Goal: Task Accomplishment & Management: Manage account settings

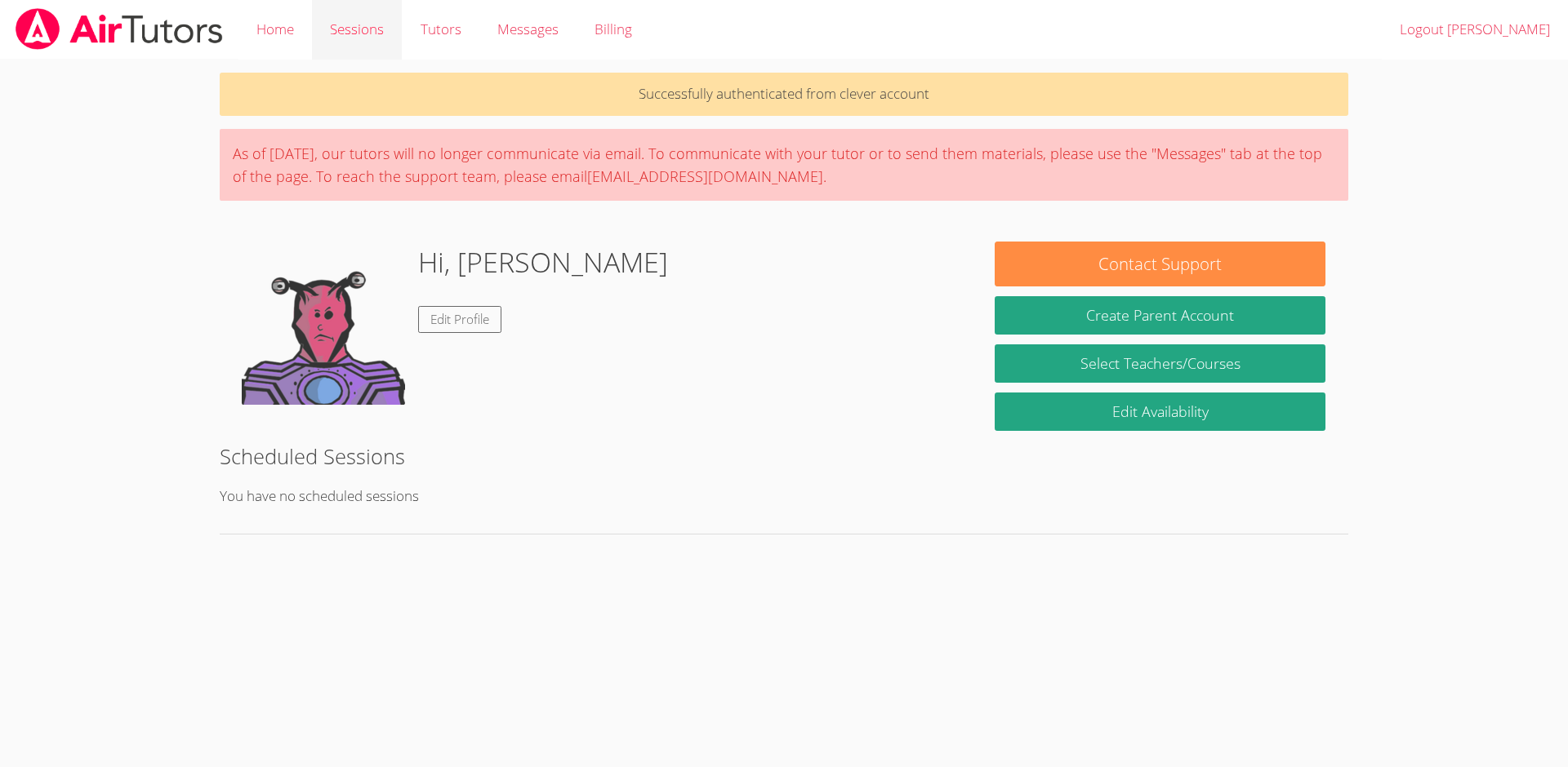
drag, startPoint x: 396, startPoint y: 33, endPoint x: 372, endPoint y: 7, distance: 35.4
click at [462, 316] on link "Edit Profile" at bounding box center [460, 320] width 83 height 27
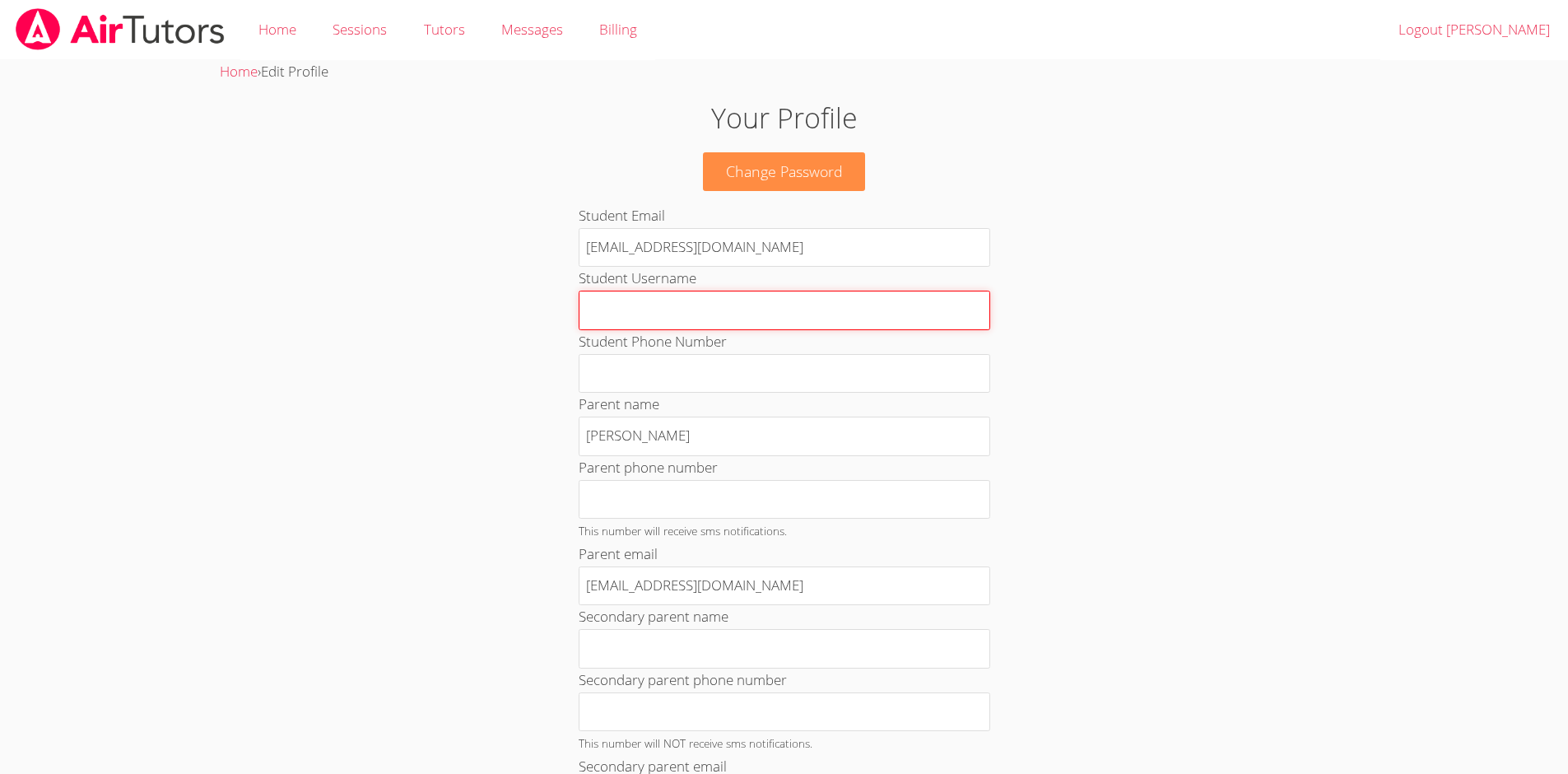
click at [636, 320] on input "Student Username" at bounding box center [784, 310] width 411 height 39
type input "[PERSON_NAME] [PERSON_NAME]"
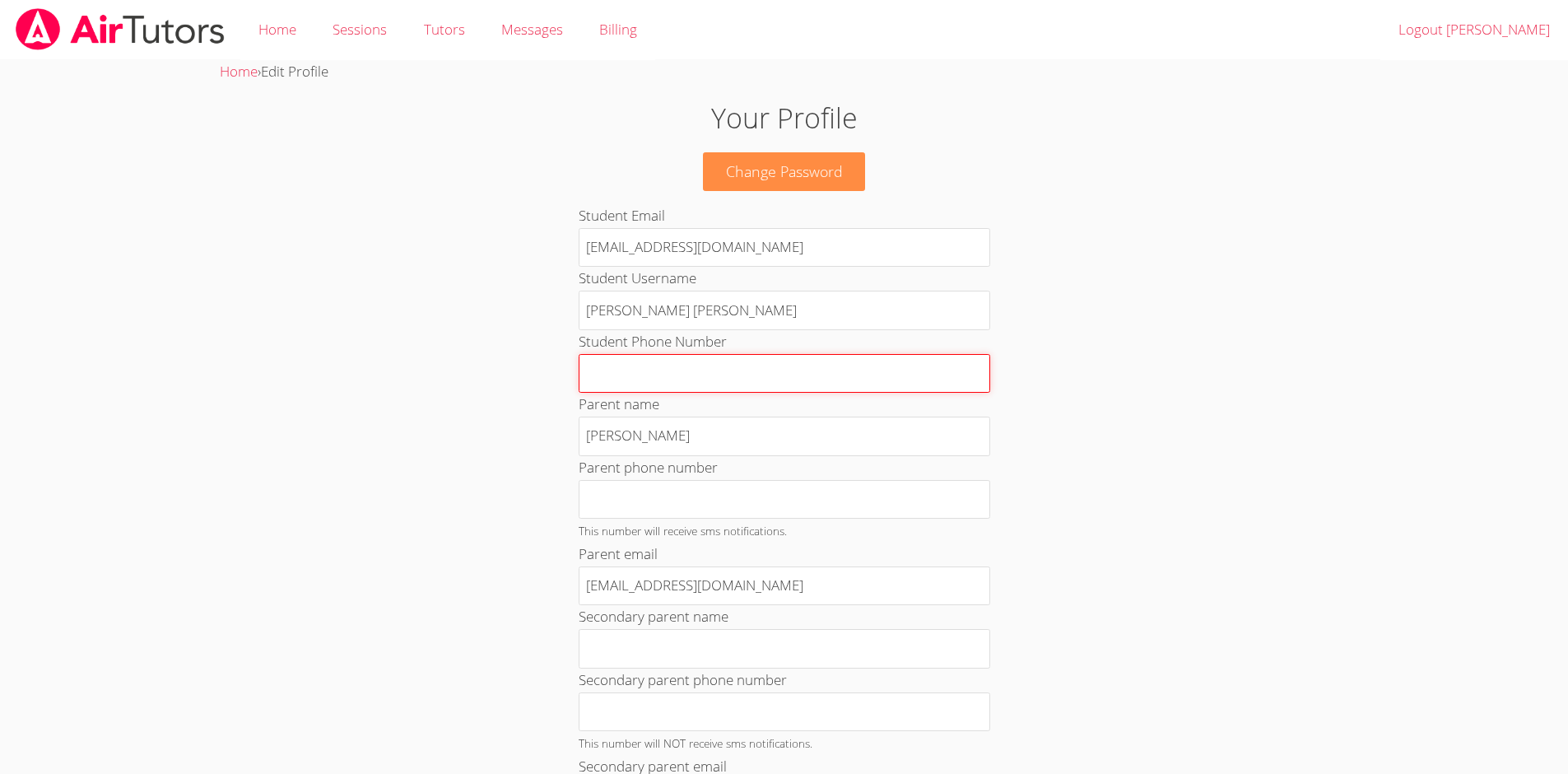
click at [807, 378] on input "Student Phone Number" at bounding box center [784, 374] width 411 height 39
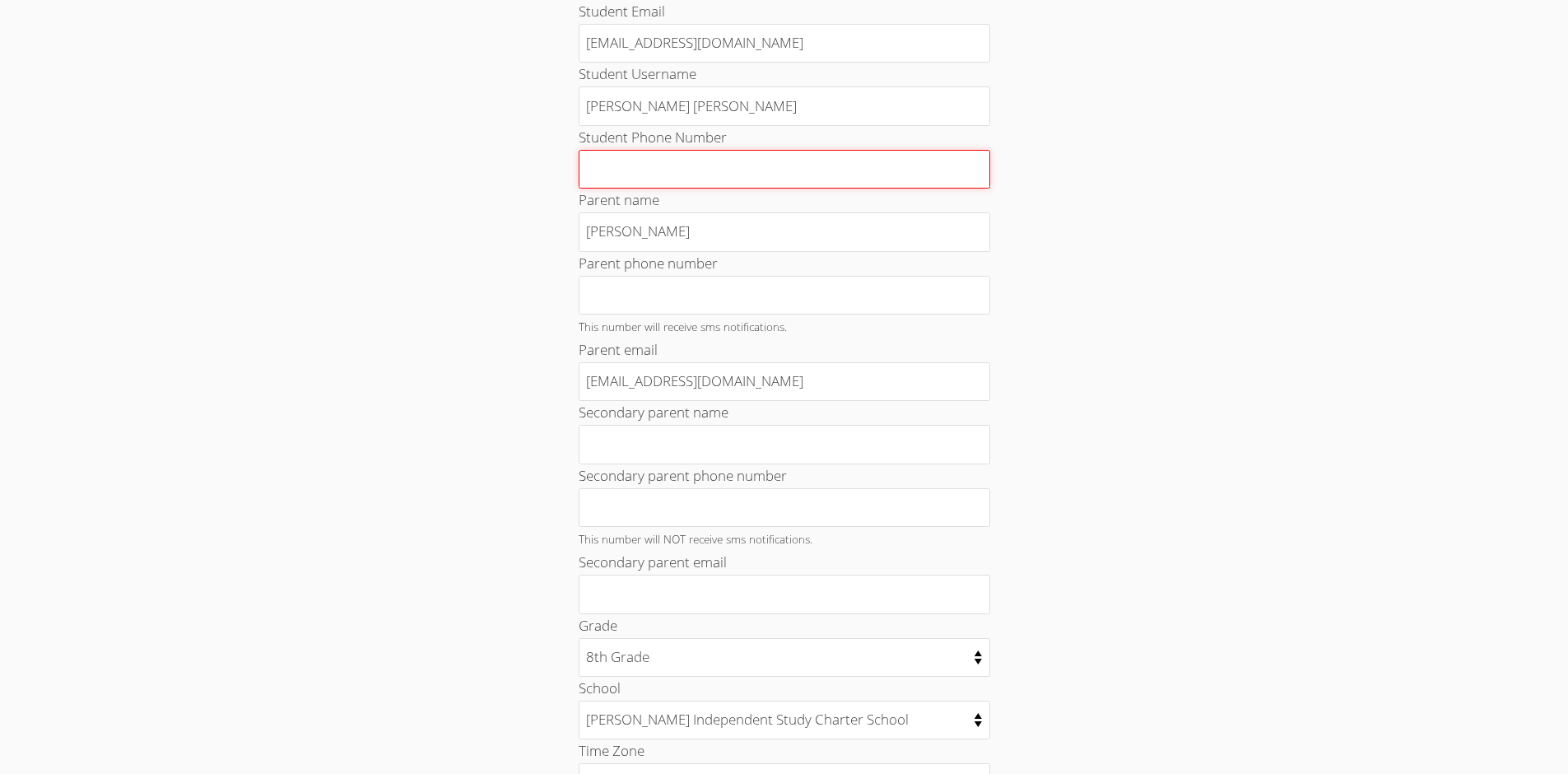
scroll to position [291, 0]
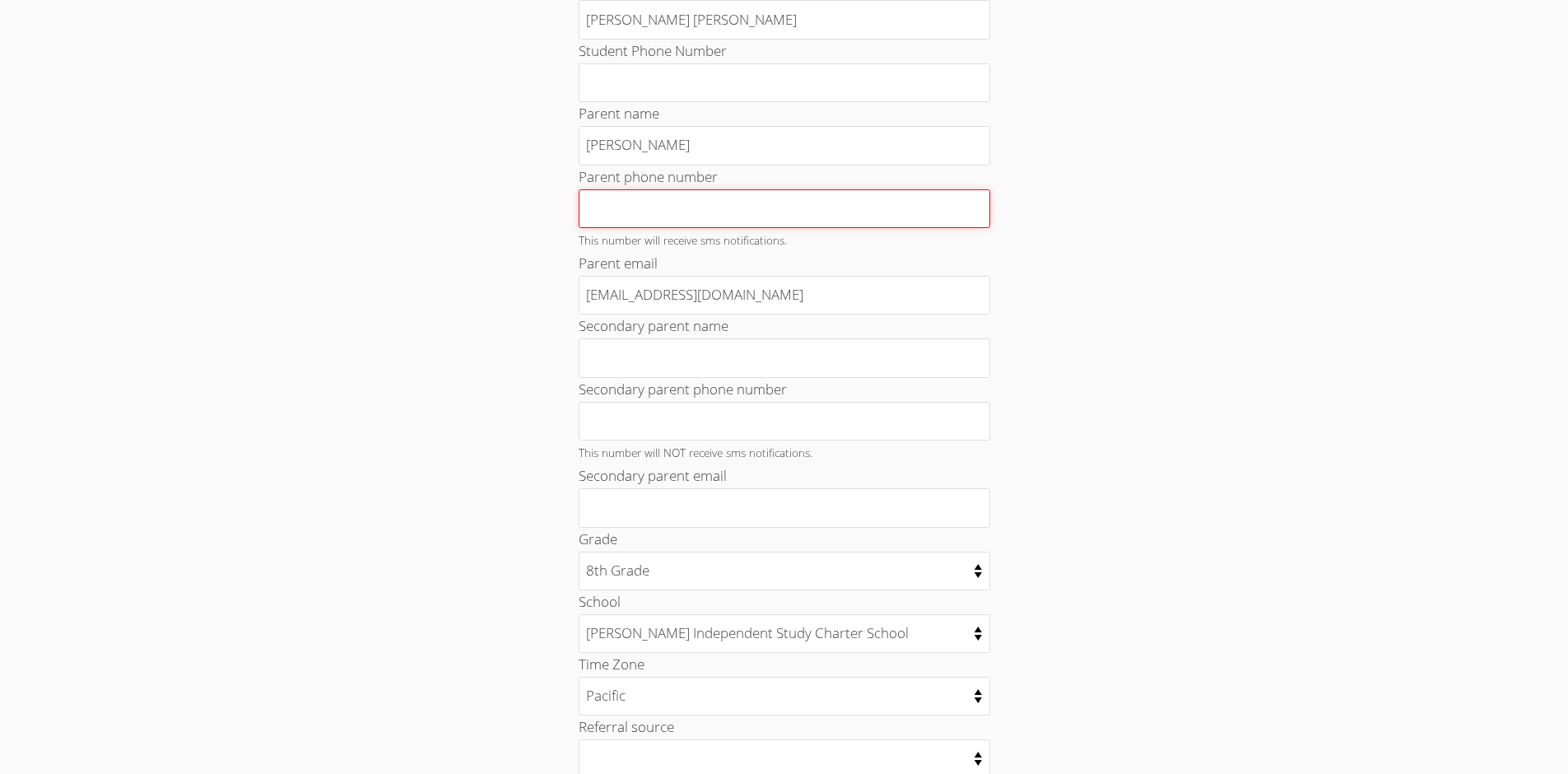
click at [728, 211] on input "Parent phone number" at bounding box center [784, 209] width 411 height 39
type input "[PHONE_NUMBER]"
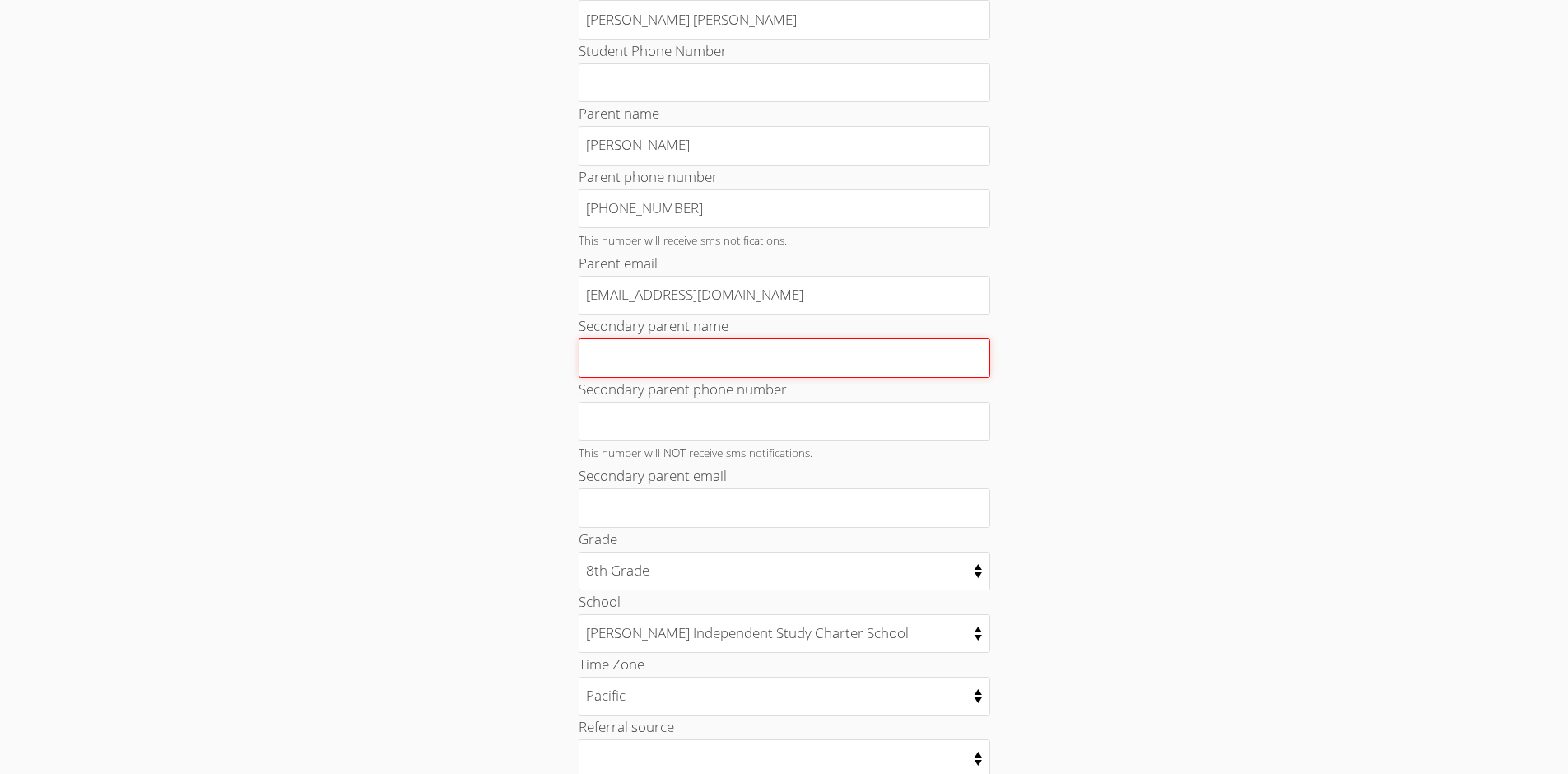
click at [769, 358] on input "Secondary parent name" at bounding box center [784, 358] width 411 height 39
type input "[PERSON_NAME] [PERSON_NAME]"
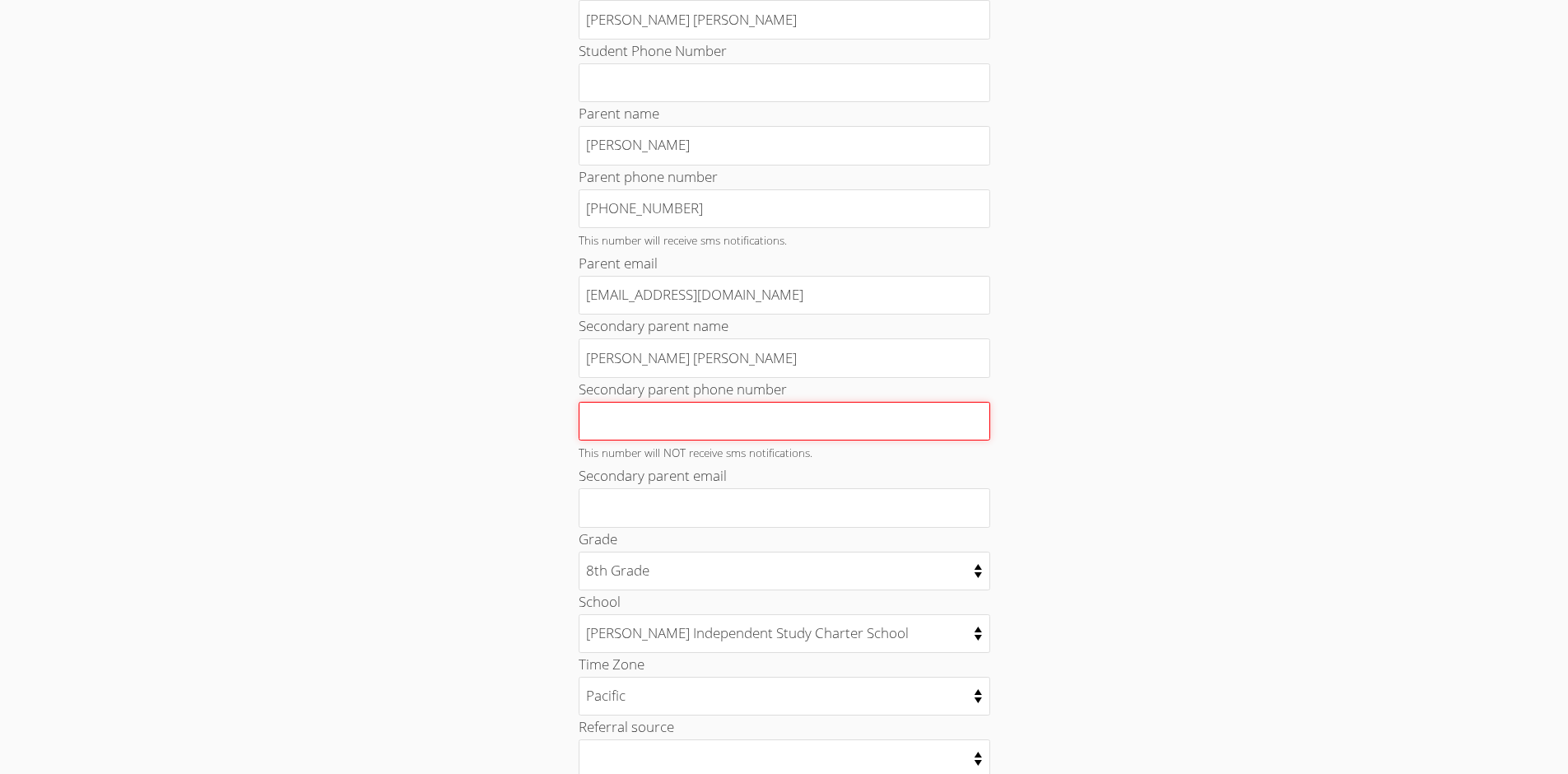
click at [801, 411] on input "Secondary parent phone number" at bounding box center [784, 422] width 411 height 39
type input "[PHONE_NUMBER]"
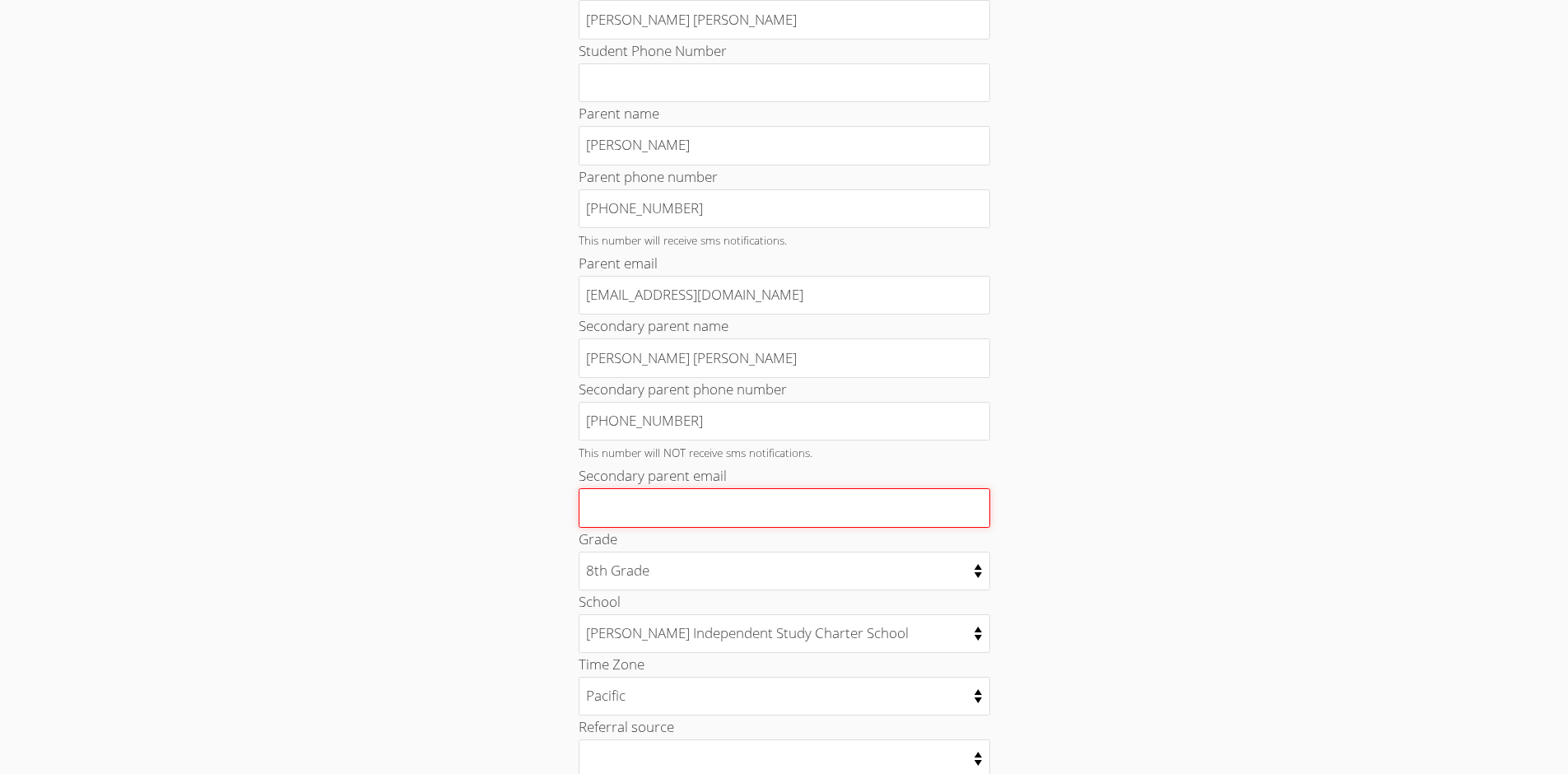
click at [845, 517] on input "Secondary parent email" at bounding box center [784, 508] width 411 height 39
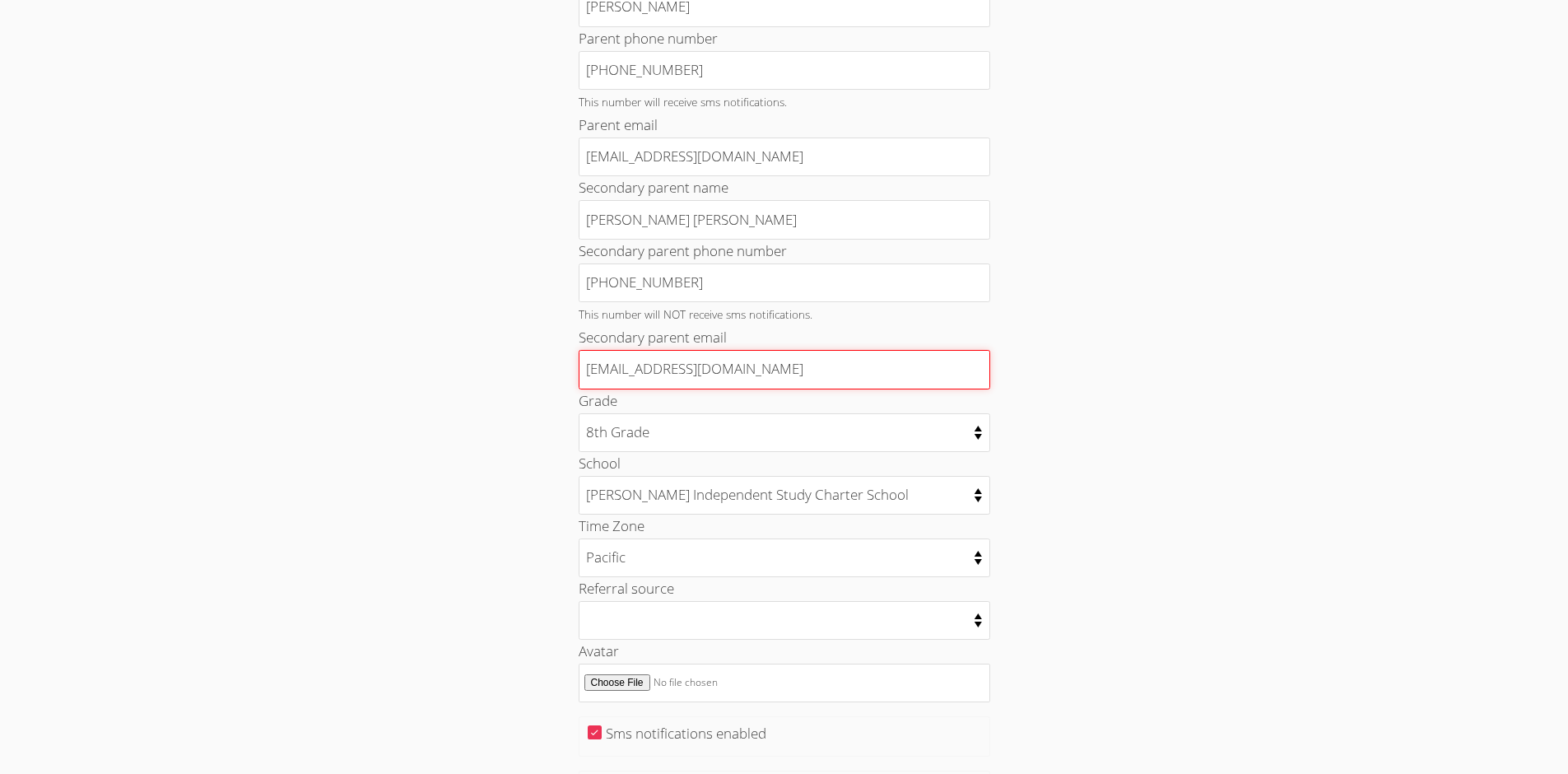
scroll to position [432, 0]
type input "[EMAIL_ADDRESS][DOMAIN_NAME]"
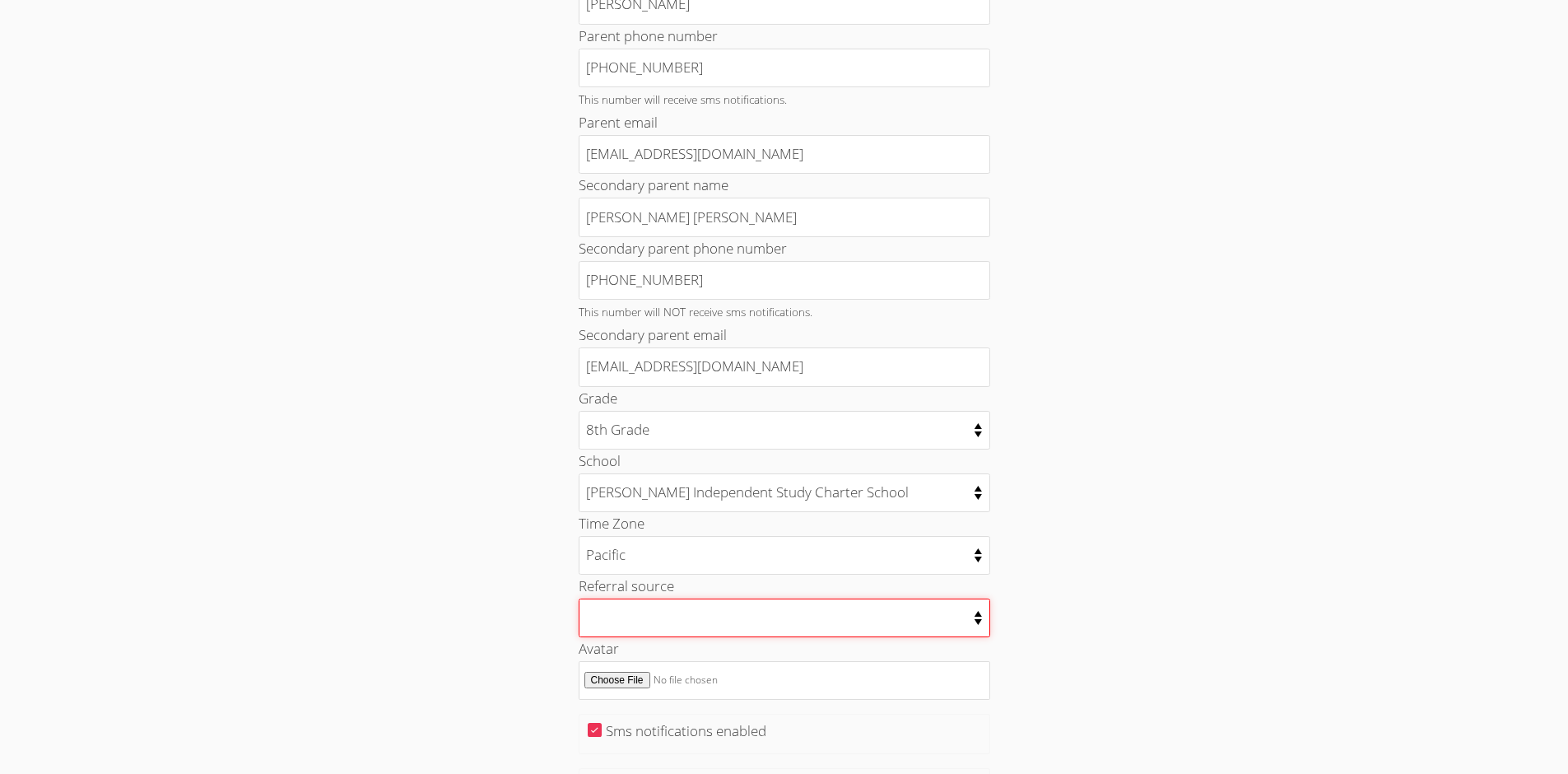
click at [722, 625] on select "College counselor Educational consultant Facebook Family referral Newspaper Sch…" at bounding box center [784, 617] width 411 height 38
click at [668, 620] on select "College counselor Educational consultant Facebook Family referral Newspaper Sch…" at bounding box center [784, 617] width 411 height 38
click at [700, 615] on select "College counselor Educational consultant Facebook Family referral Newspaper Sch…" at bounding box center [784, 617] width 411 height 38
click at [687, 620] on select "College counselor Educational consultant Facebook Family referral Newspaper Sch…" at bounding box center [784, 617] width 411 height 38
click at [677, 623] on select "College counselor Educational consultant Facebook Family referral Newspaper Sch…" at bounding box center [784, 617] width 411 height 38
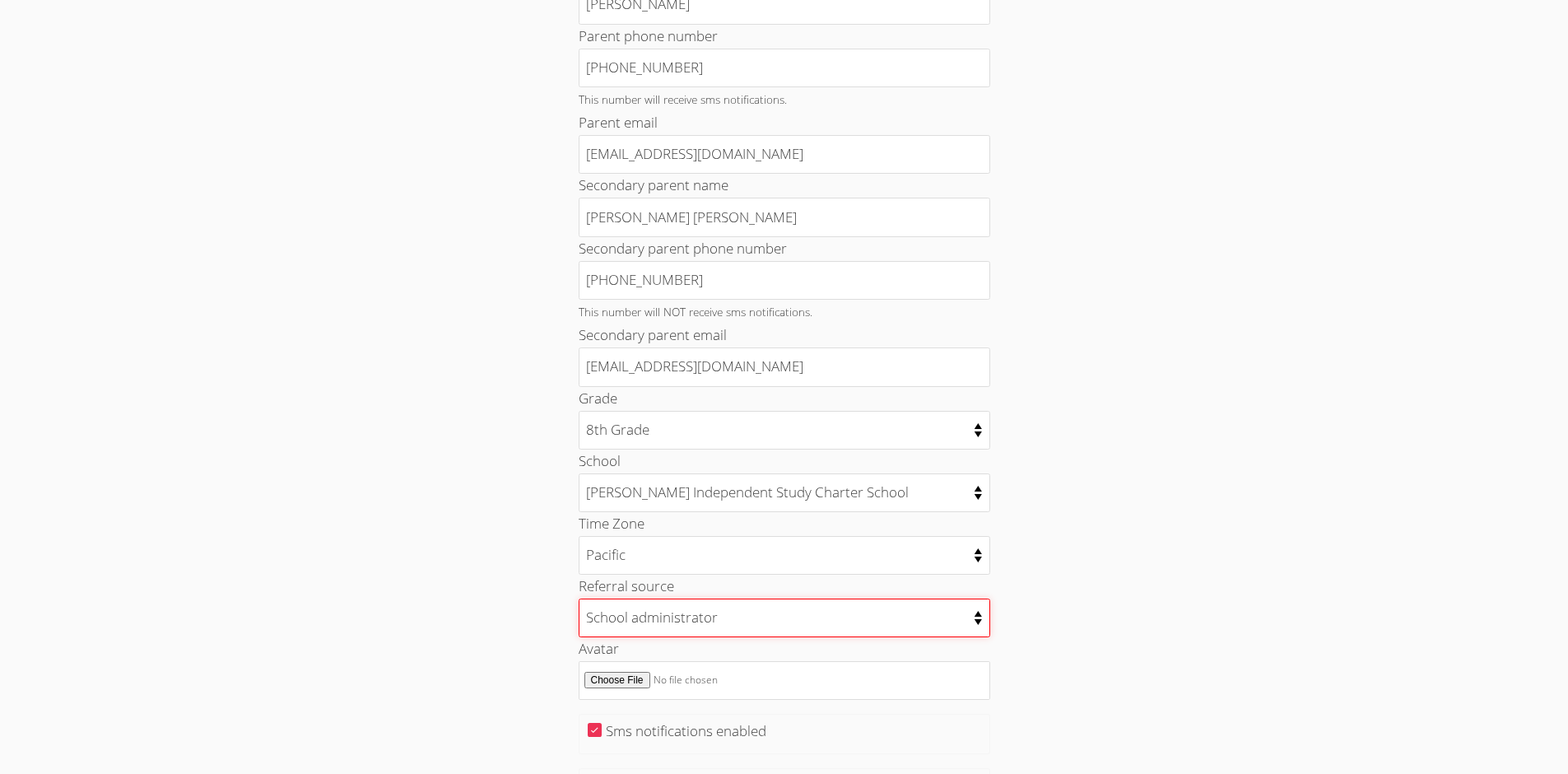
select select "educational_consultant"
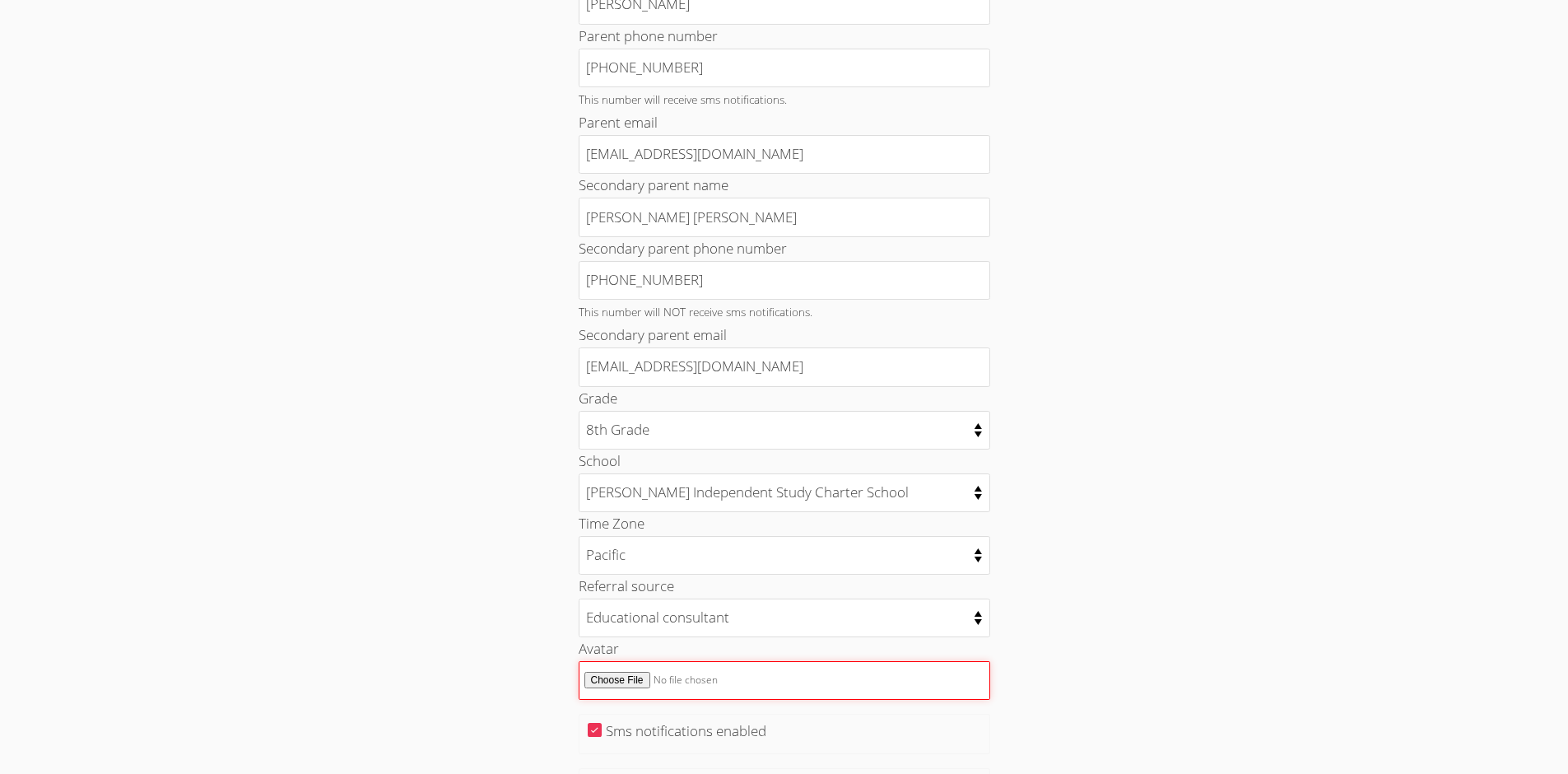
click at [634, 678] on input "Avatar" at bounding box center [784, 680] width 411 height 38
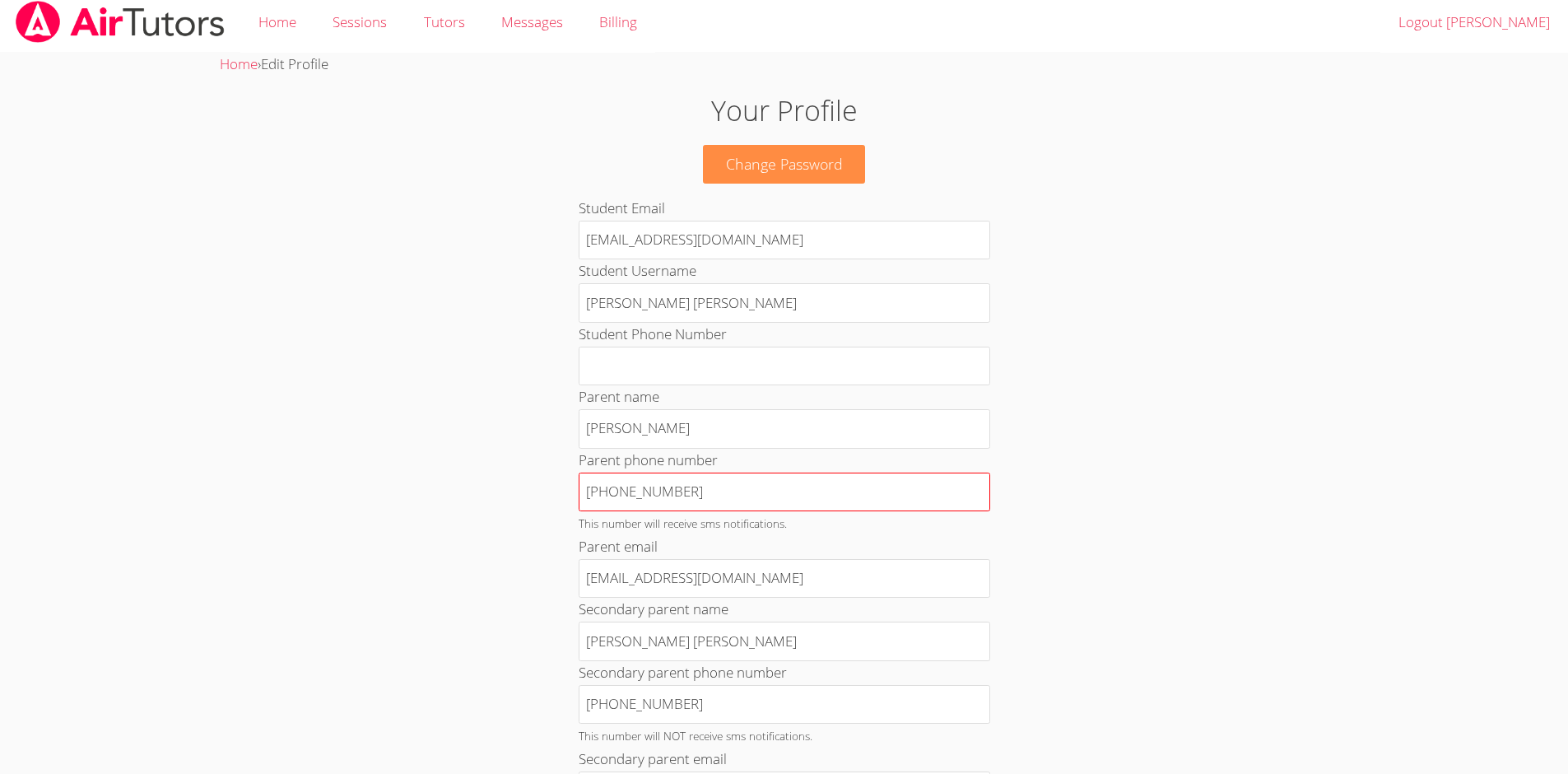
scroll to position [0, 0]
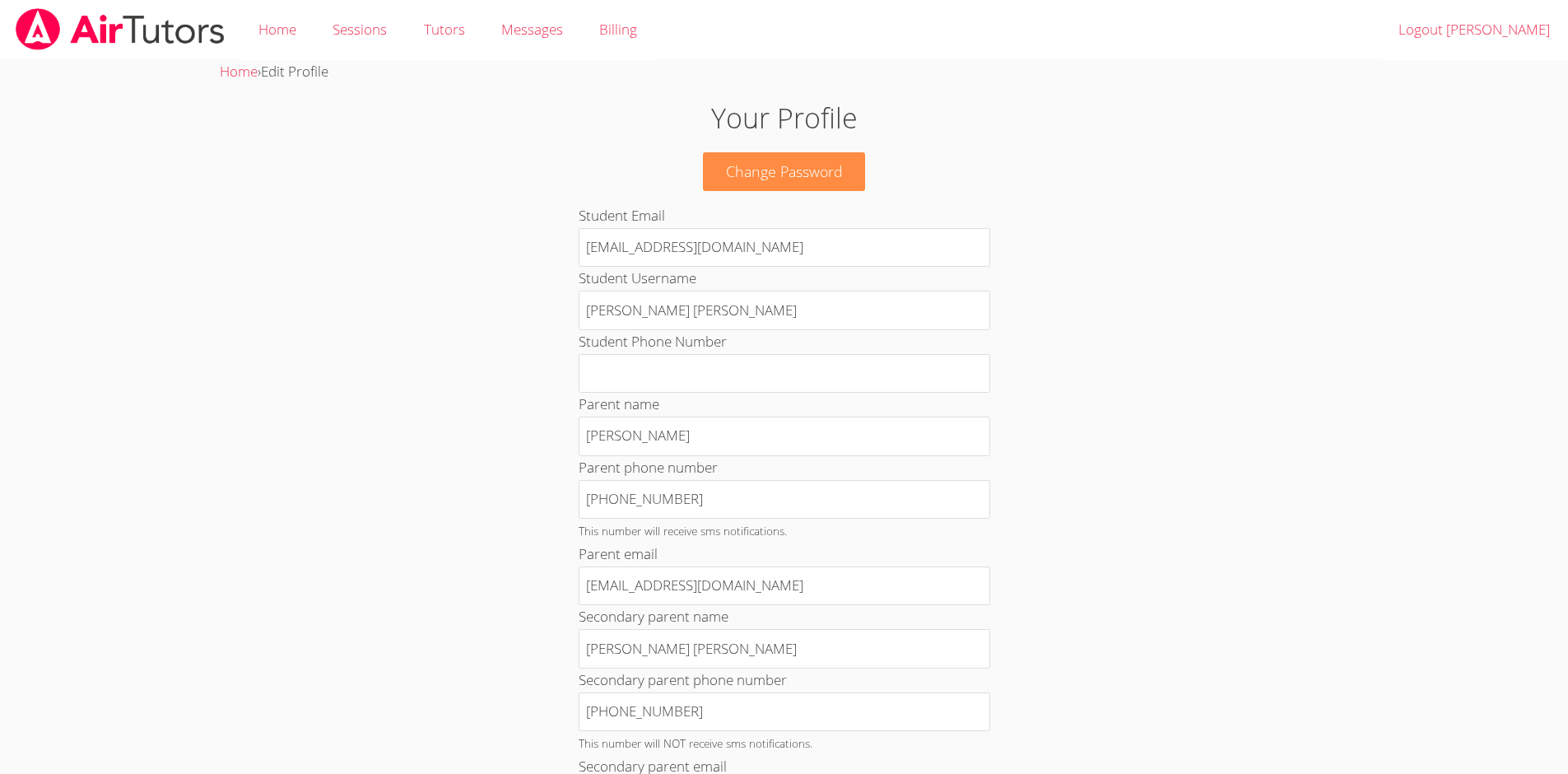
click at [414, 95] on div "Home › Edit Profile Your Profile Change Password Student Email [EMAIL_ADDRESS][…" at bounding box center [784, 712] width 1176 height 1304
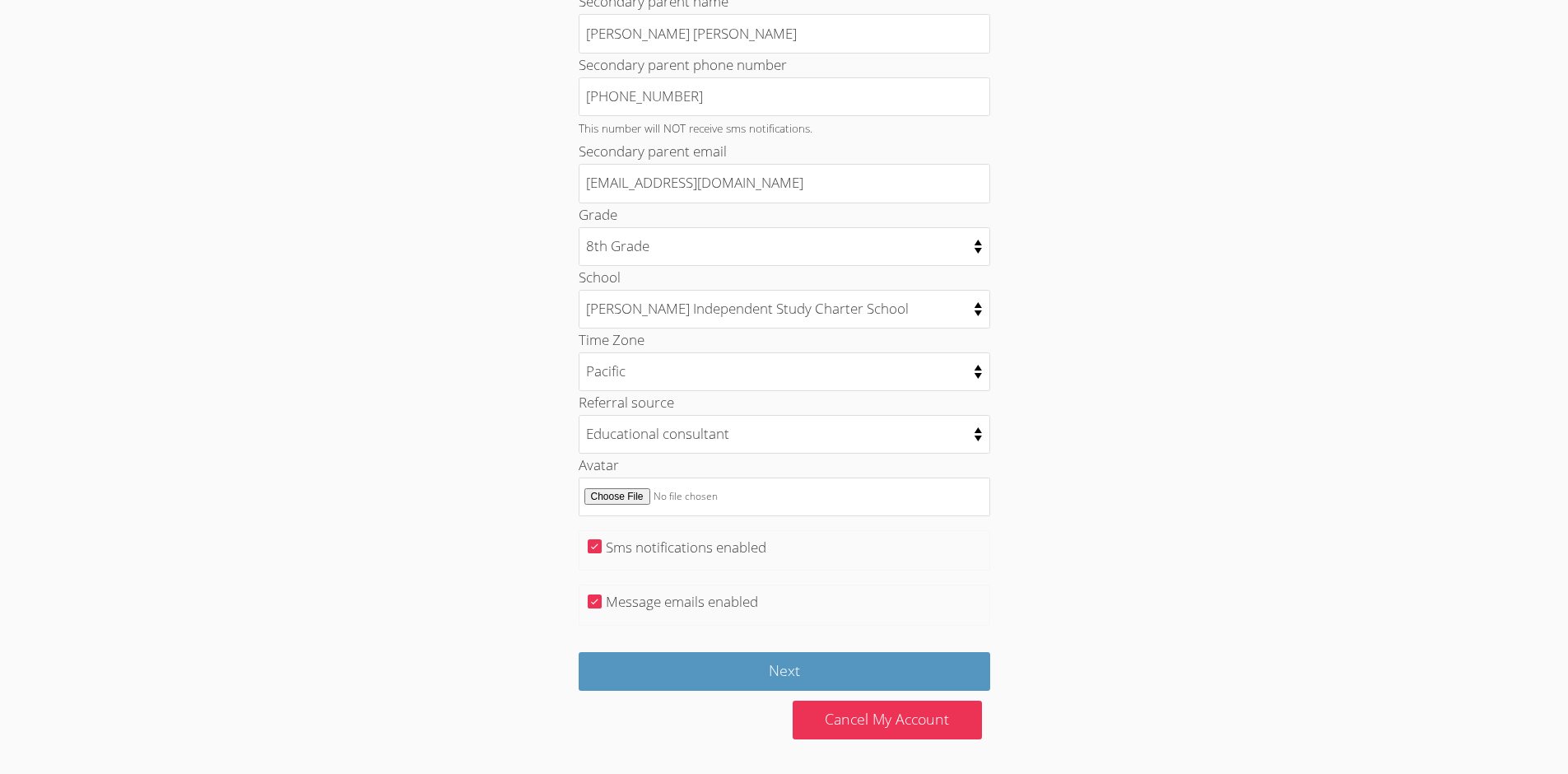
click at [711, 553] on label "Sms notifications enabled" at bounding box center [687, 547] width 161 height 19
click at [602, 553] on input "Sms notifications enabled" at bounding box center [595, 547] width 14 height 14
click at [717, 558] on fieldset "Sms notifications enabled" at bounding box center [784, 551] width 411 height 41
click at [716, 545] on label "Sms notifications enabled" at bounding box center [687, 547] width 161 height 19
click at [602, 545] on input "Sms notifications enabled" at bounding box center [595, 547] width 14 height 14
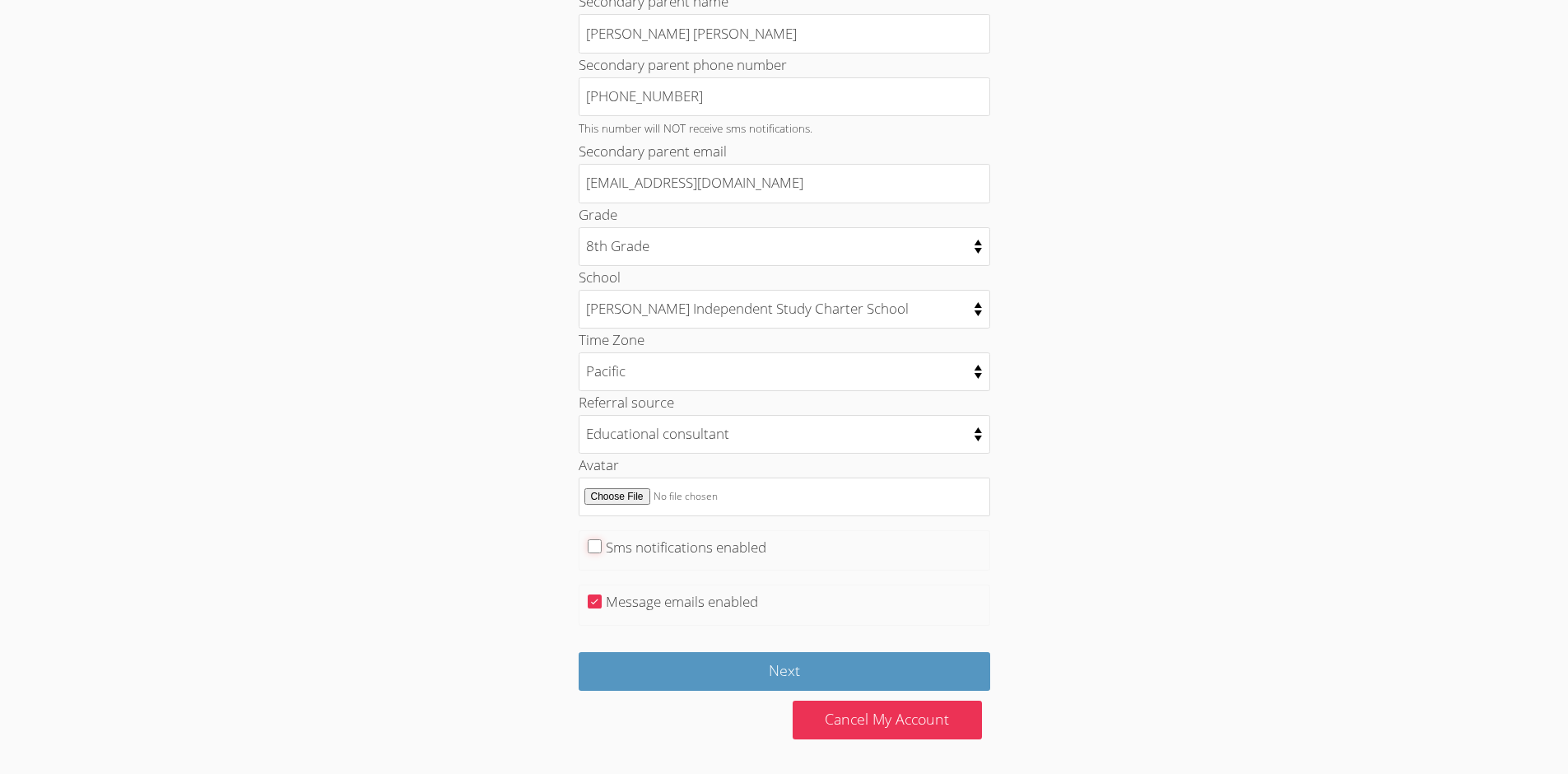
checkbox input "true"
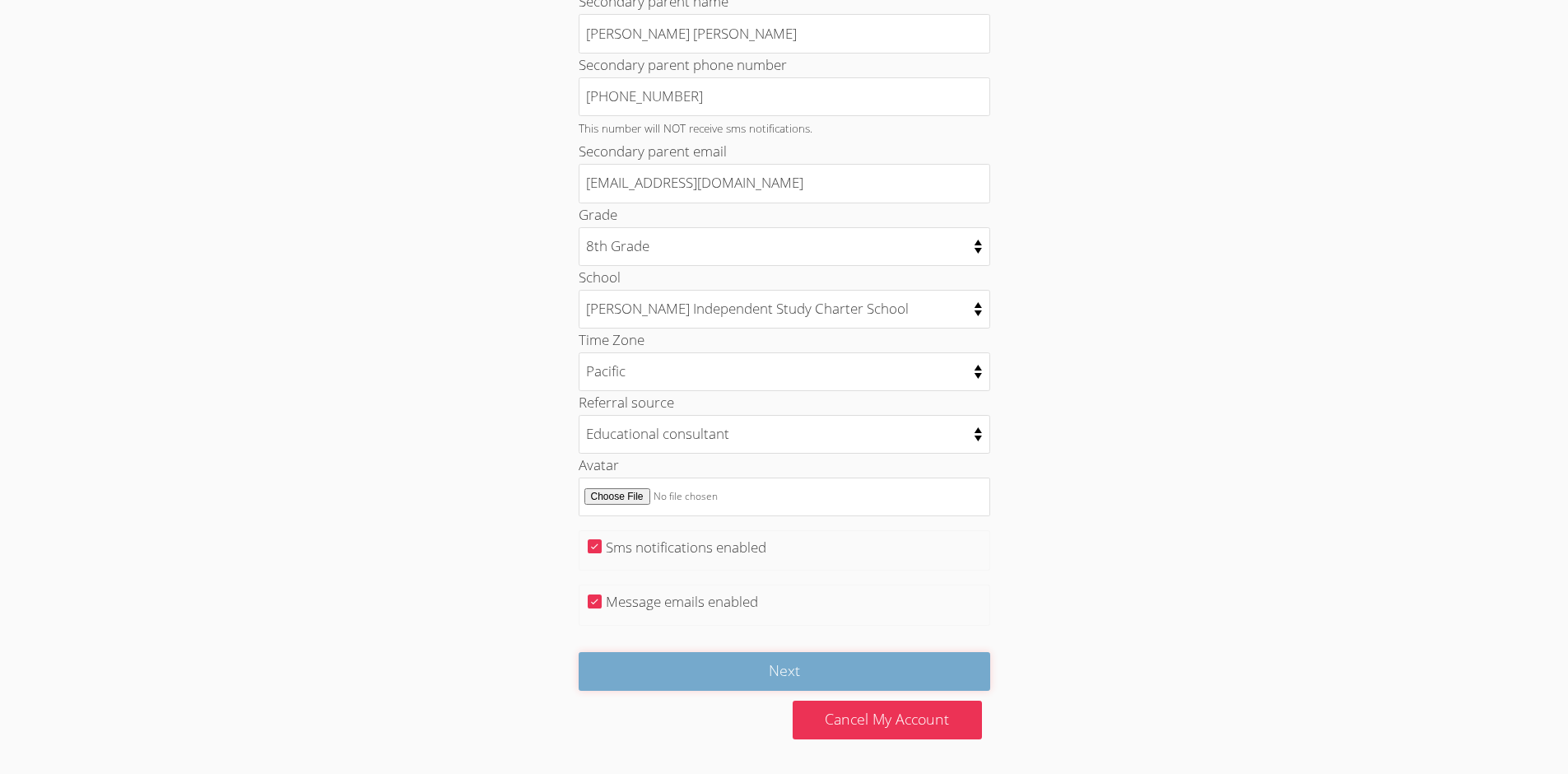
click at [758, 667] on input "Next" at bounding box center [784, 671] width 411 height 38
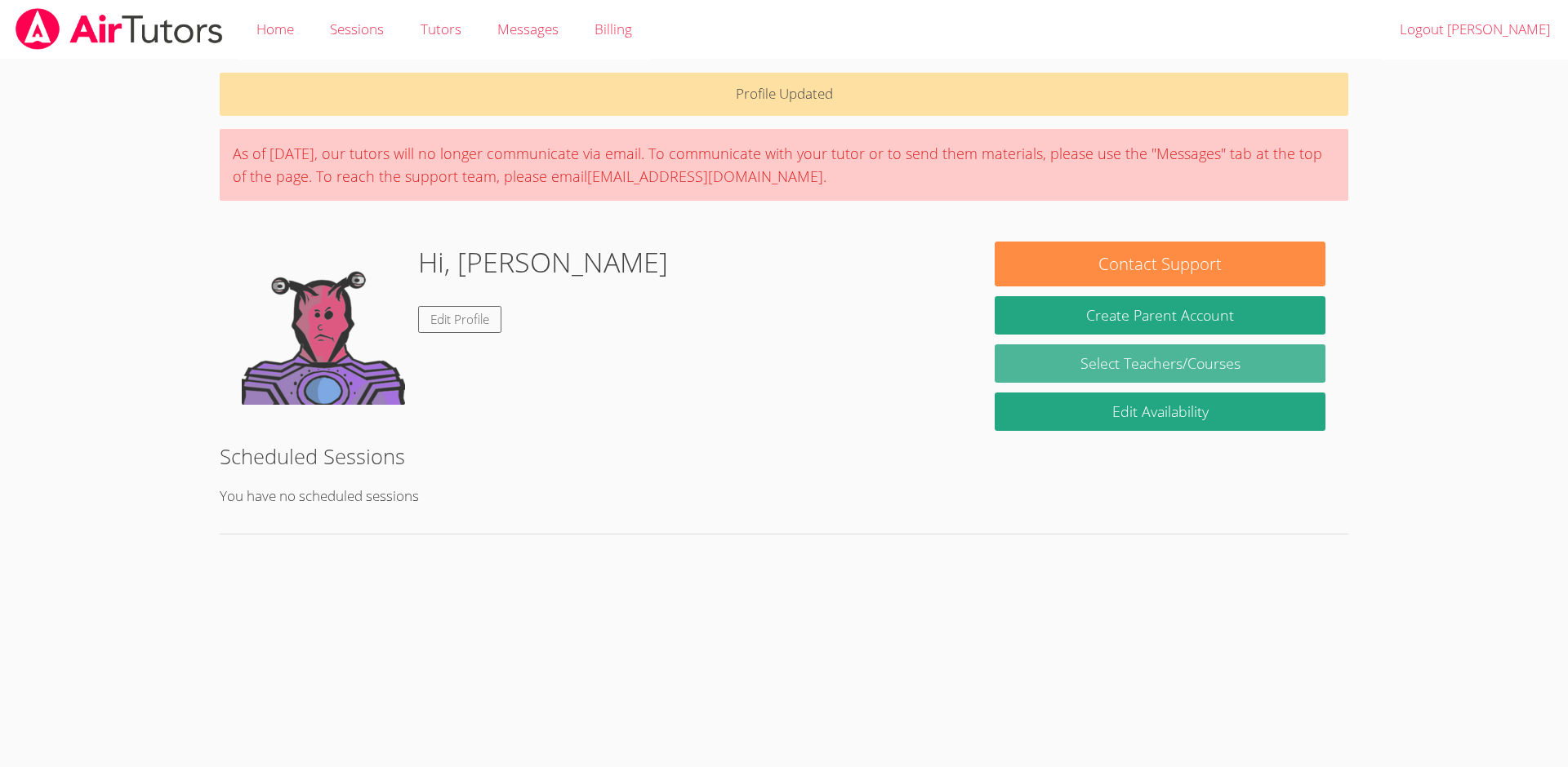
click at [1036, 370] on link "Select Teachers/Courses" at bounding box center [1160, 363] width 331 height 38
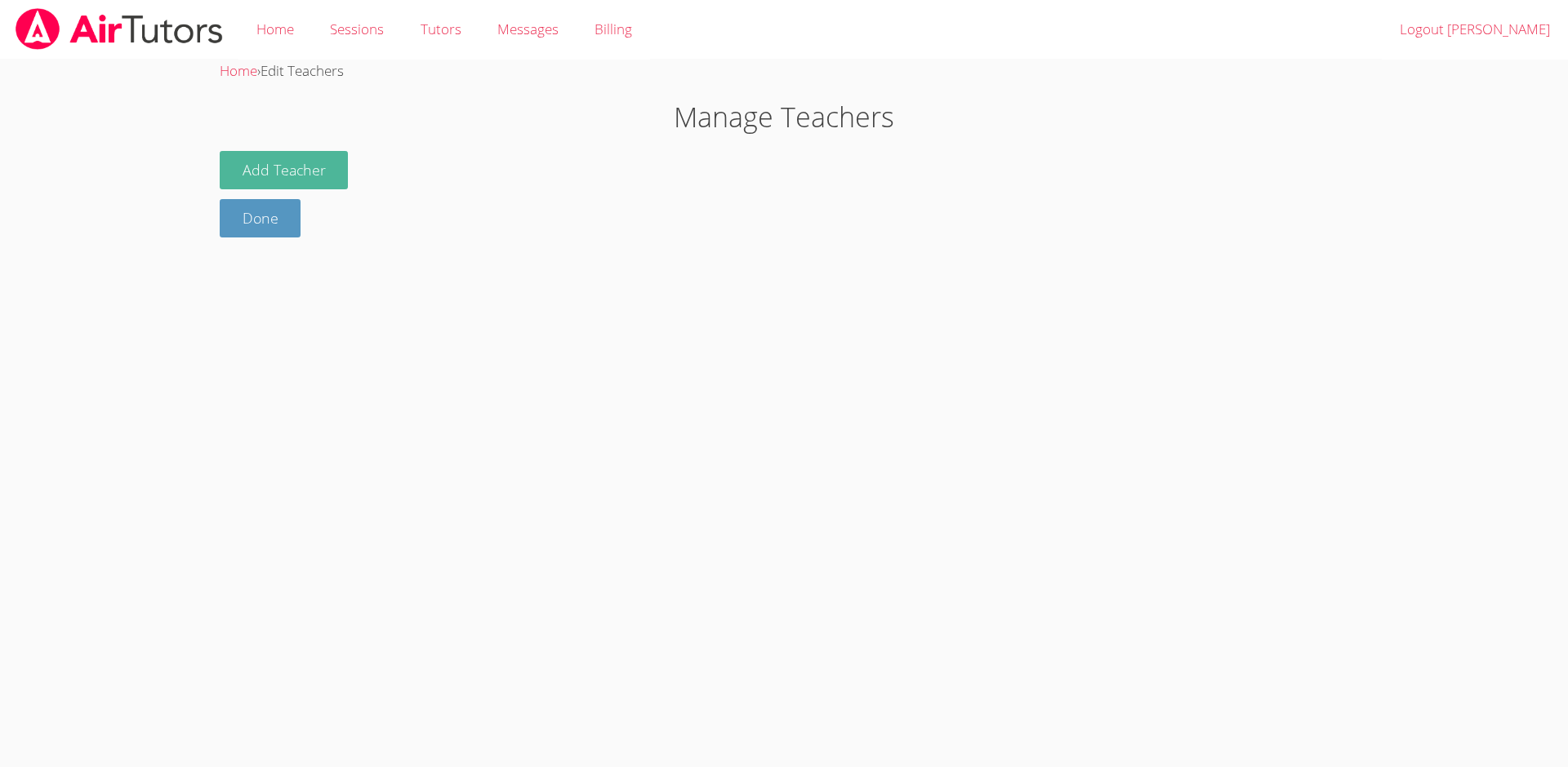
click at [288, 182] on button "Add Teacher" at bounding box center [284, 170] width 129 height 38
click at [405, 181] on icon at bounding box center [408, 175] width 16 height 16
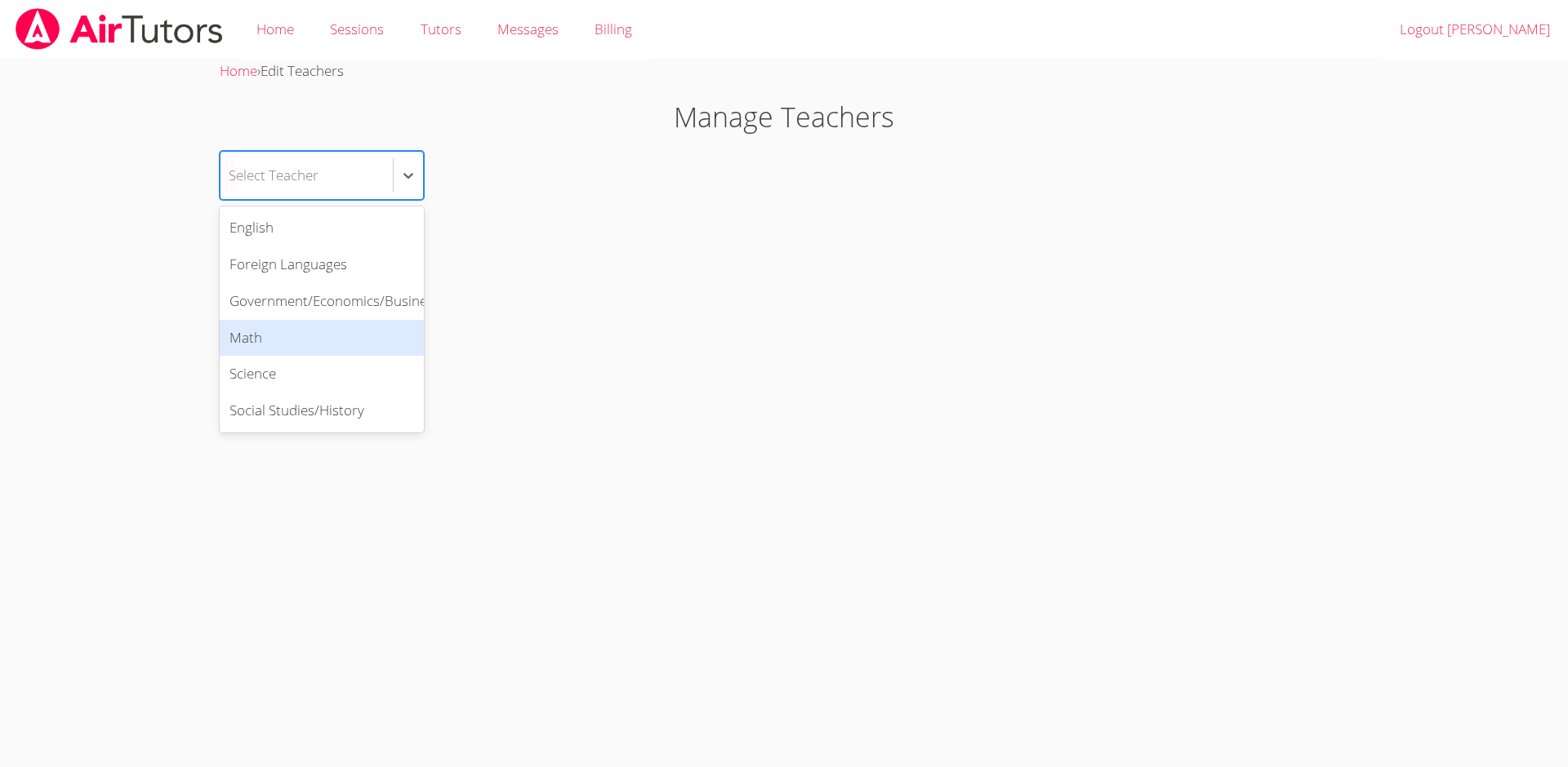
click at [326, 341] on div "Math" at bounding box center [321, 337] width 204 height 36
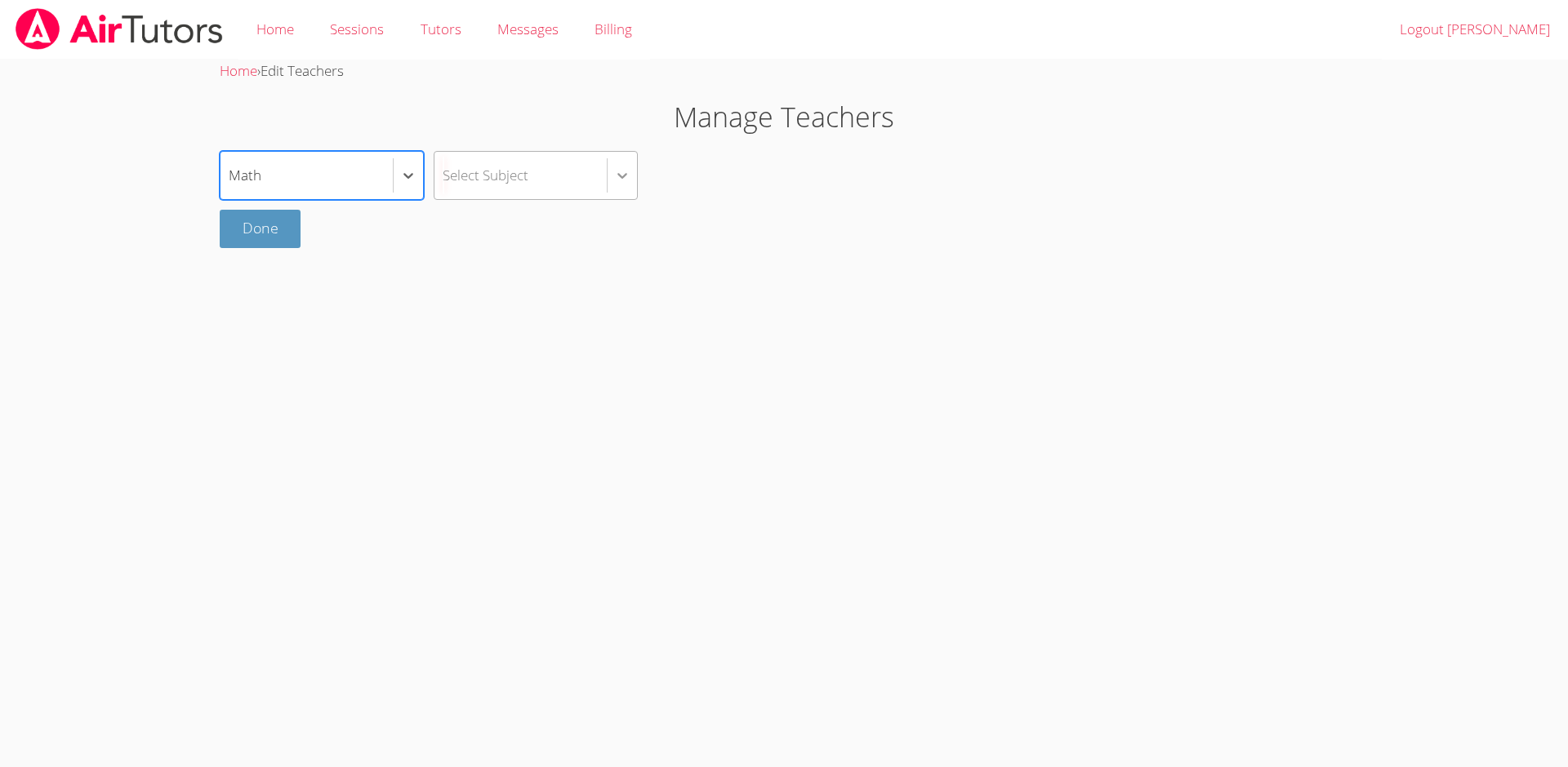
click at [619, 182] on icon at bounding box center [622, 175] width 16 height 16
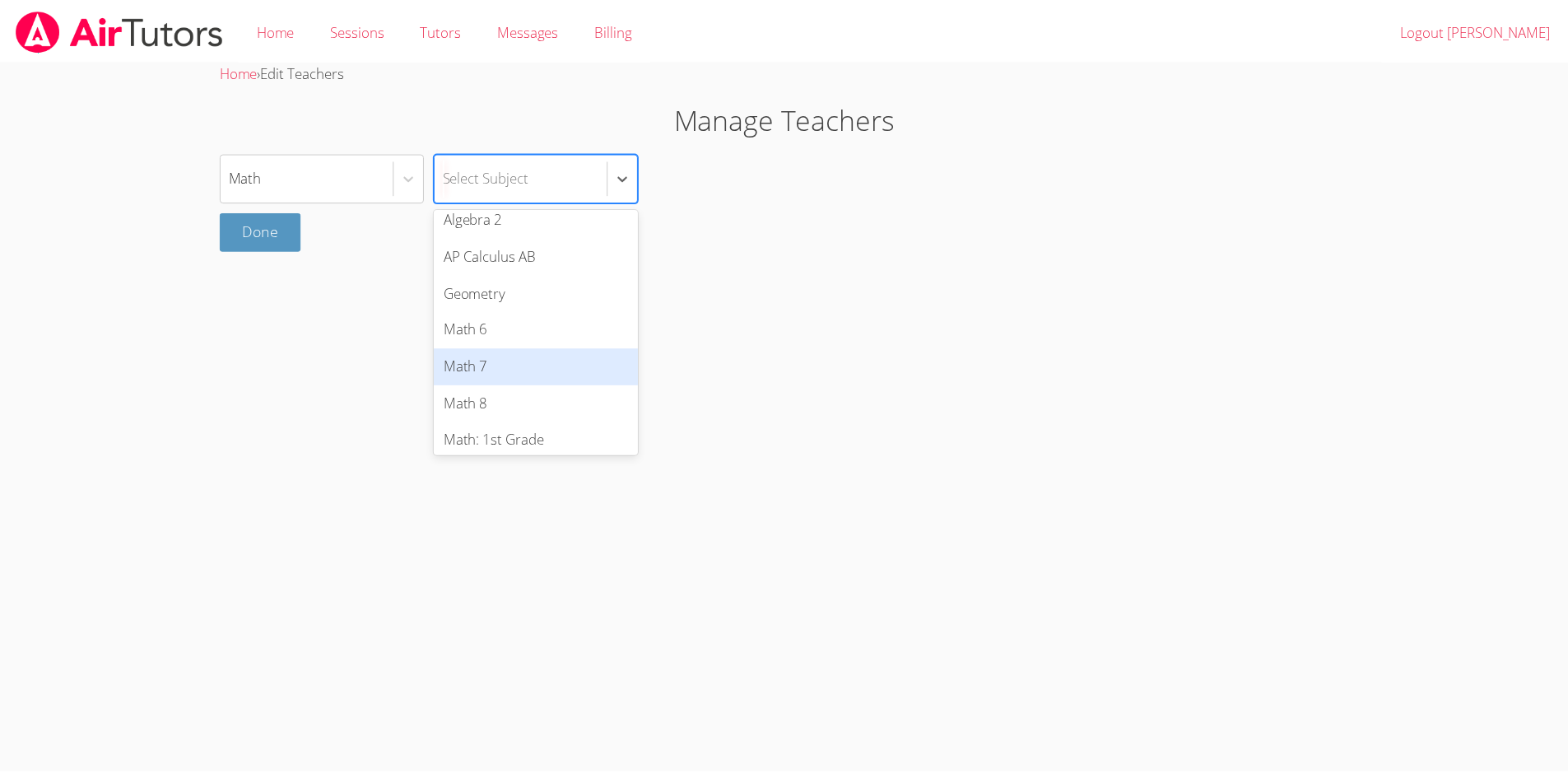
scroll to position [86, 0]
click at [586, 359] on div "Math 8" at bounding box center [539, 364] width 206 height 37
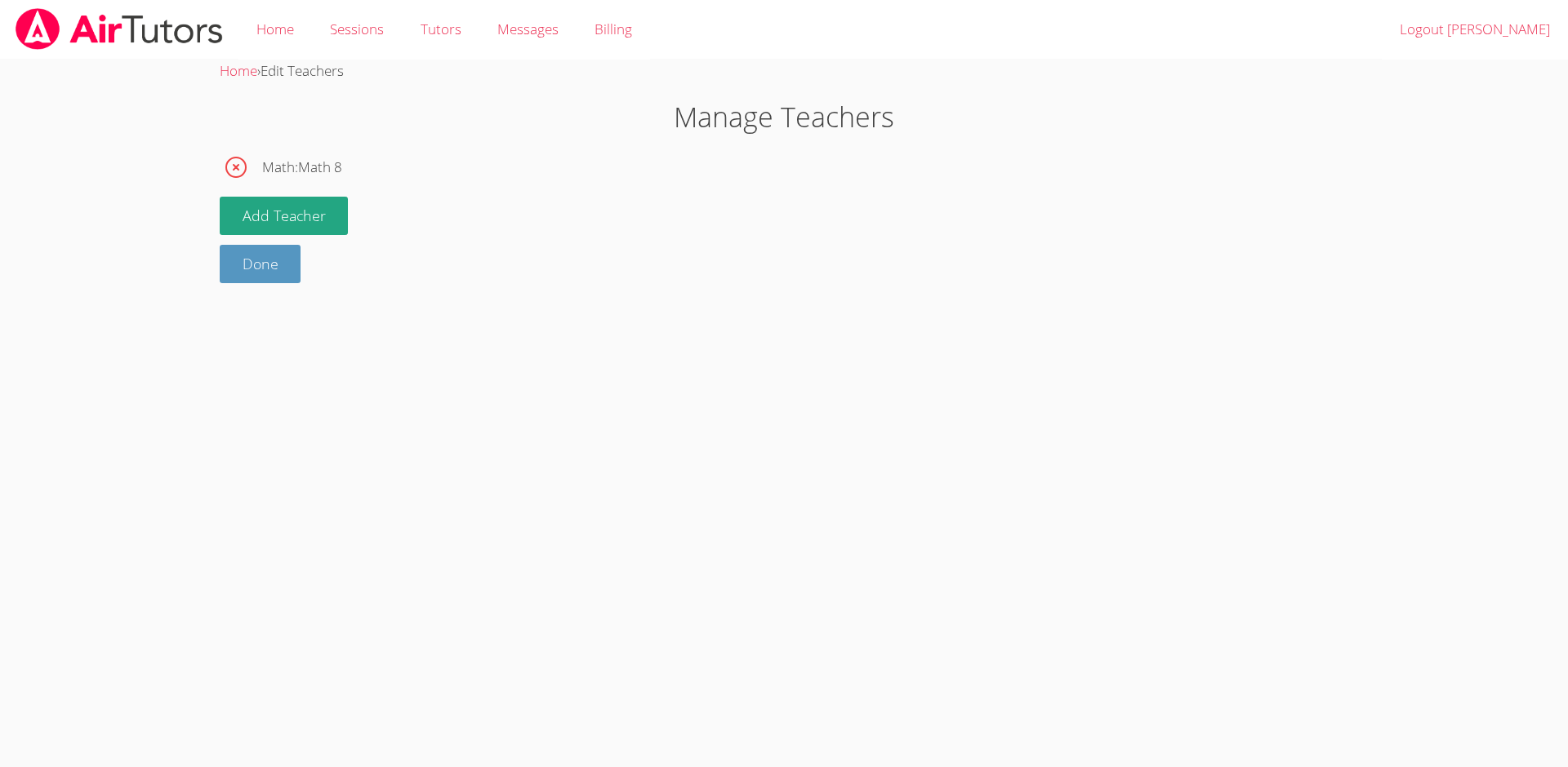
click at [280, 174] on span "Math : Math 8" at bounding box center [302, 168] width 80 height 24
click at [272, 270] on link "Done" at bounding box center [260, 264] width 81 height 38
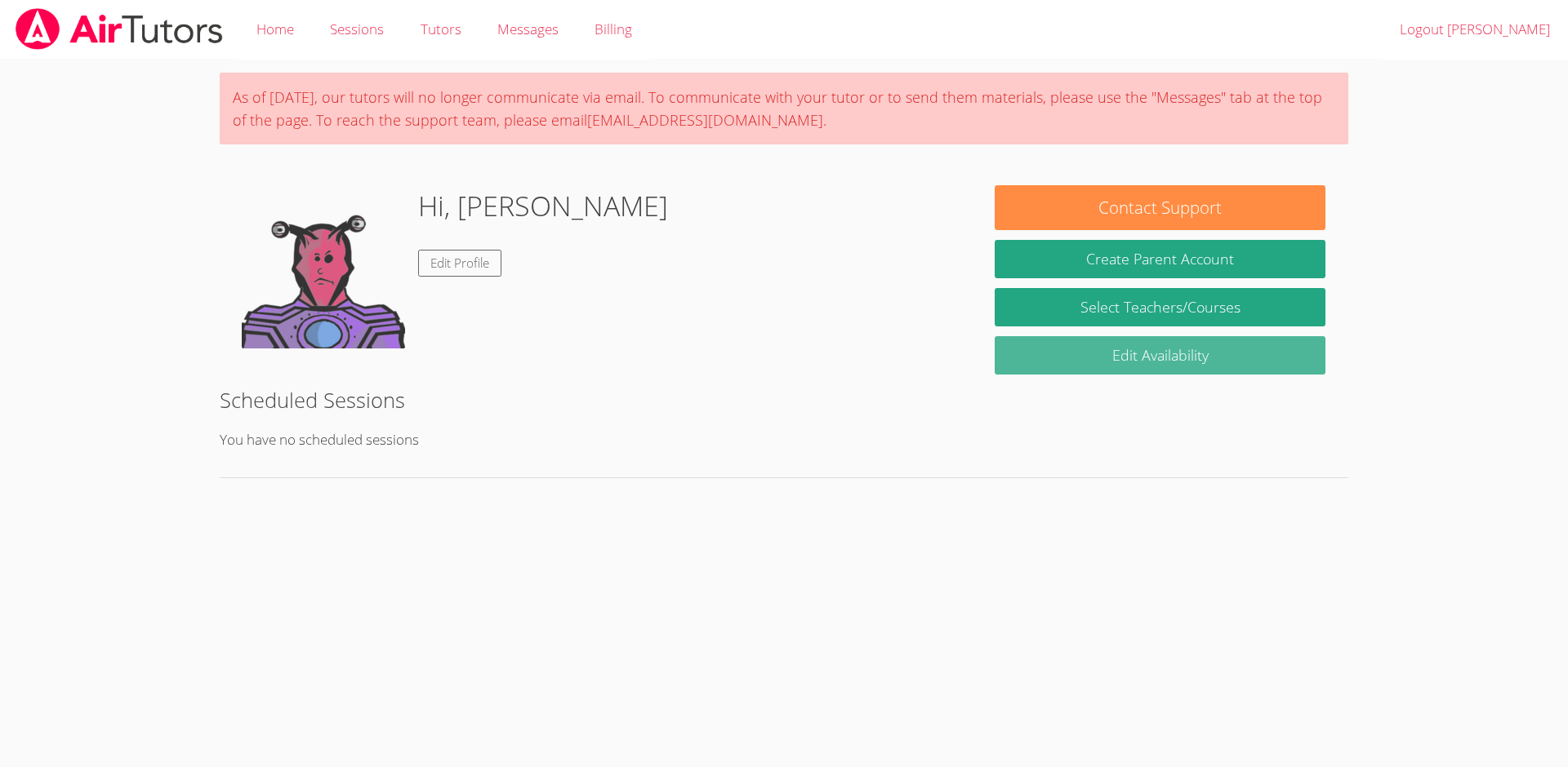
click at [1143, 359] on link "Edit Availability" at bounding box center [1160, 355] width 331 height 38
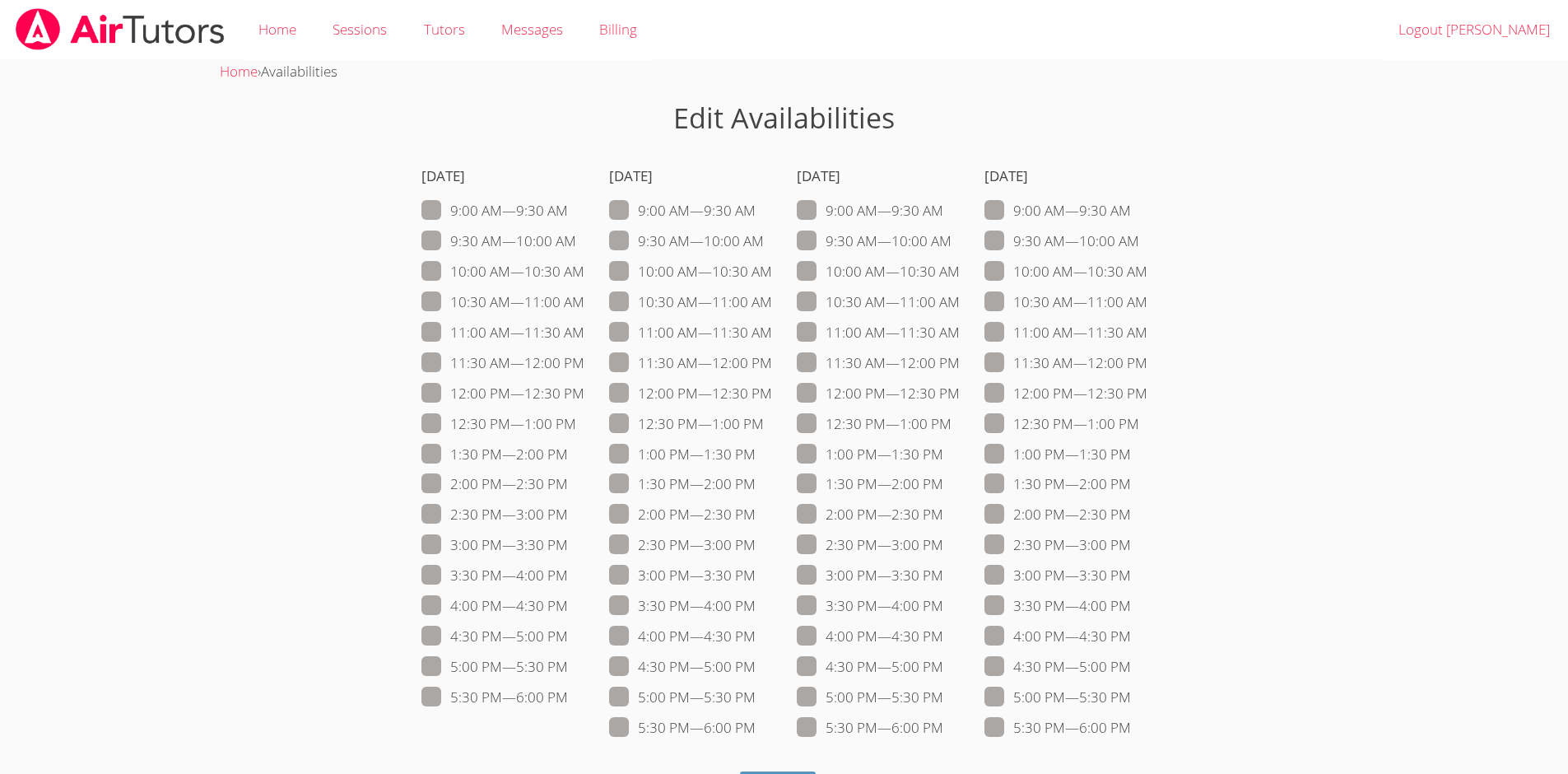
click at [560, 300] on label "10:30 AM — 11:00 AM" at bounding box center [503, 302] width 163 height 21
click at [585, 300] on input "10:30 AM — 11:00 AM" at bounding box center [592, 298] width 14 height 14
click at [560, 300] on label "10:30 AM — 11:00 AM" at bounding box center [503, 302] width 163 height 21
click at [585, 300] on input "10:30 AM — 11:00 AM" at bounding box center [592, 298] width 14 height 14
click at [560, 302] on label "10:30 AM — 11:00 AM" at bounding box center [503, 302] width 163 height 21
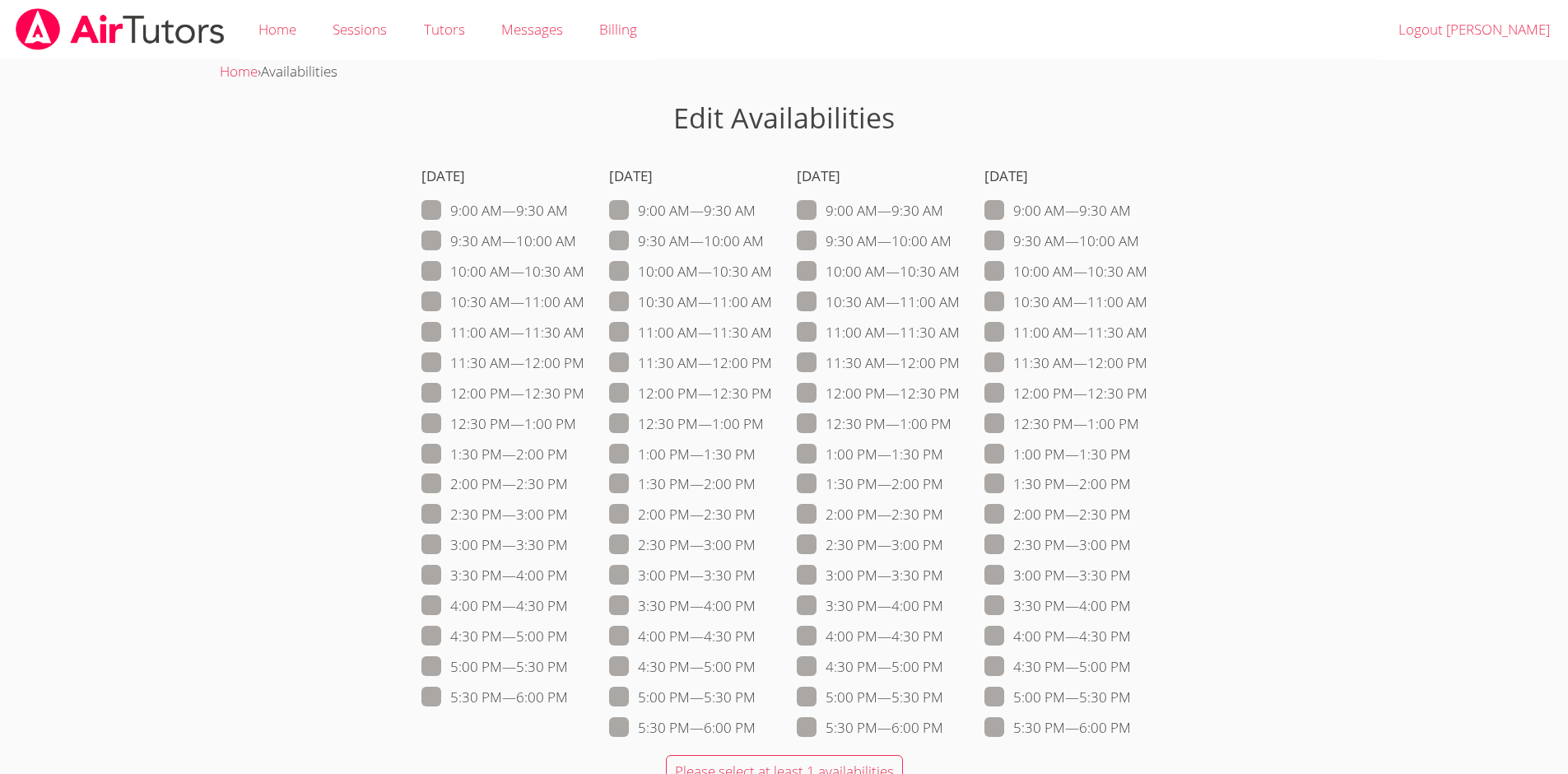
click at [585, 302] on input "10:30 AM — 11:00 AM" at bounding box center [592, 298] width 14 height 14
checkbox input "true"
click at [557, 327] on label "11:00 AM — 11:30 AM" at bounding box center [503, 333] width 163 height 21
click at [585, 327] on input "11:00 AM — 11:30 AM" at bounding box center [592, 329] width 14 height 14
click at [560, 334] on label "11:00 AM — 11:30 AM" at bounding box center [503, 333] width 163 height 21
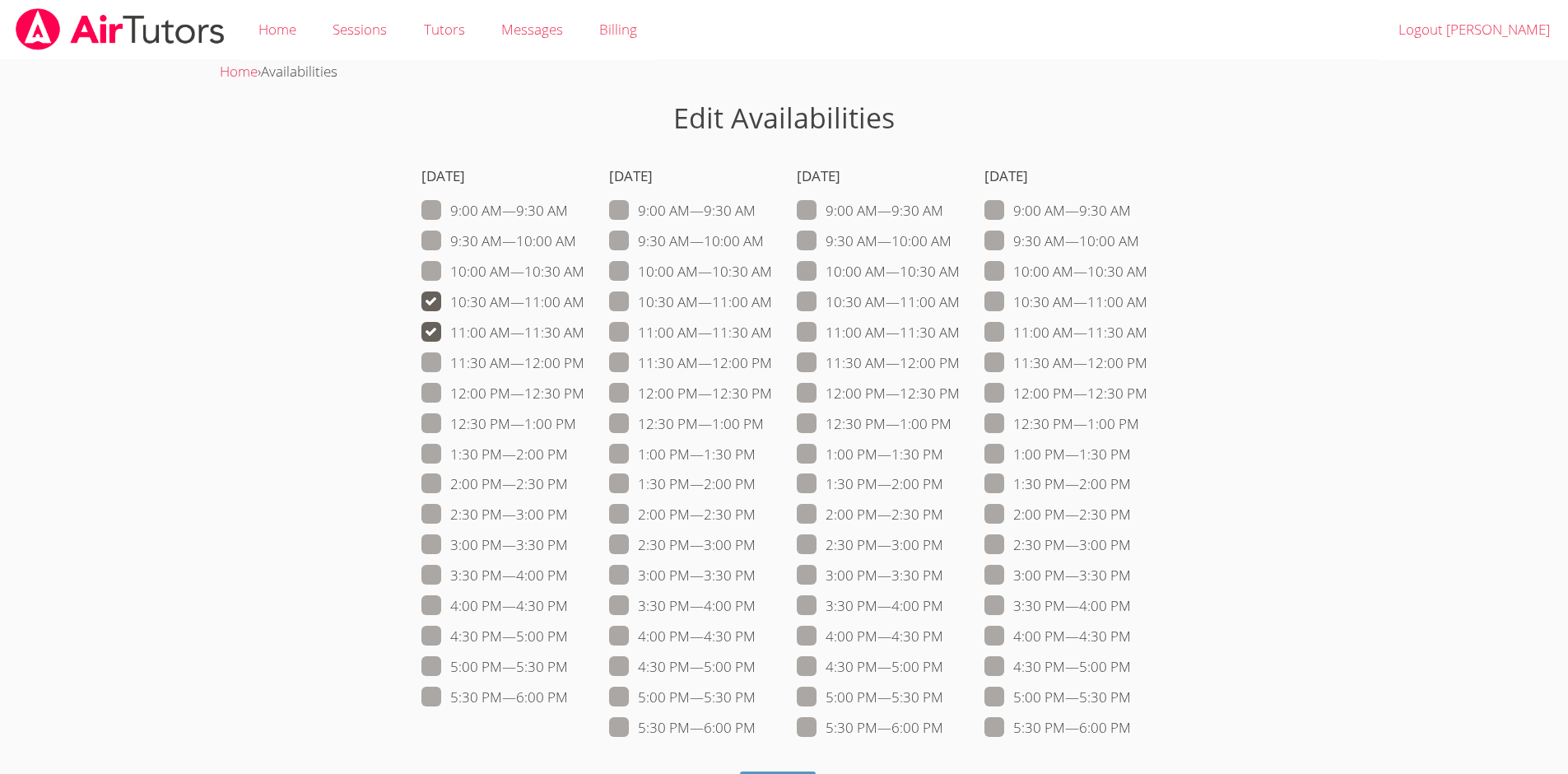
click at [585, 334] on input "11:00 AM — 11:30 AM" at bounding box center [592, 329] width 14 height 14
checkbox input "false"
click at [1103, 337] on label "11:00 AM — 11:30 AM" at bounding box center [1066, 333] width 163 height 21
click at [1147, 336] on input "11:00 AM — 11:30 AM" at bounding box center [1154, 329] width 14 height 14
checkbox input "true"
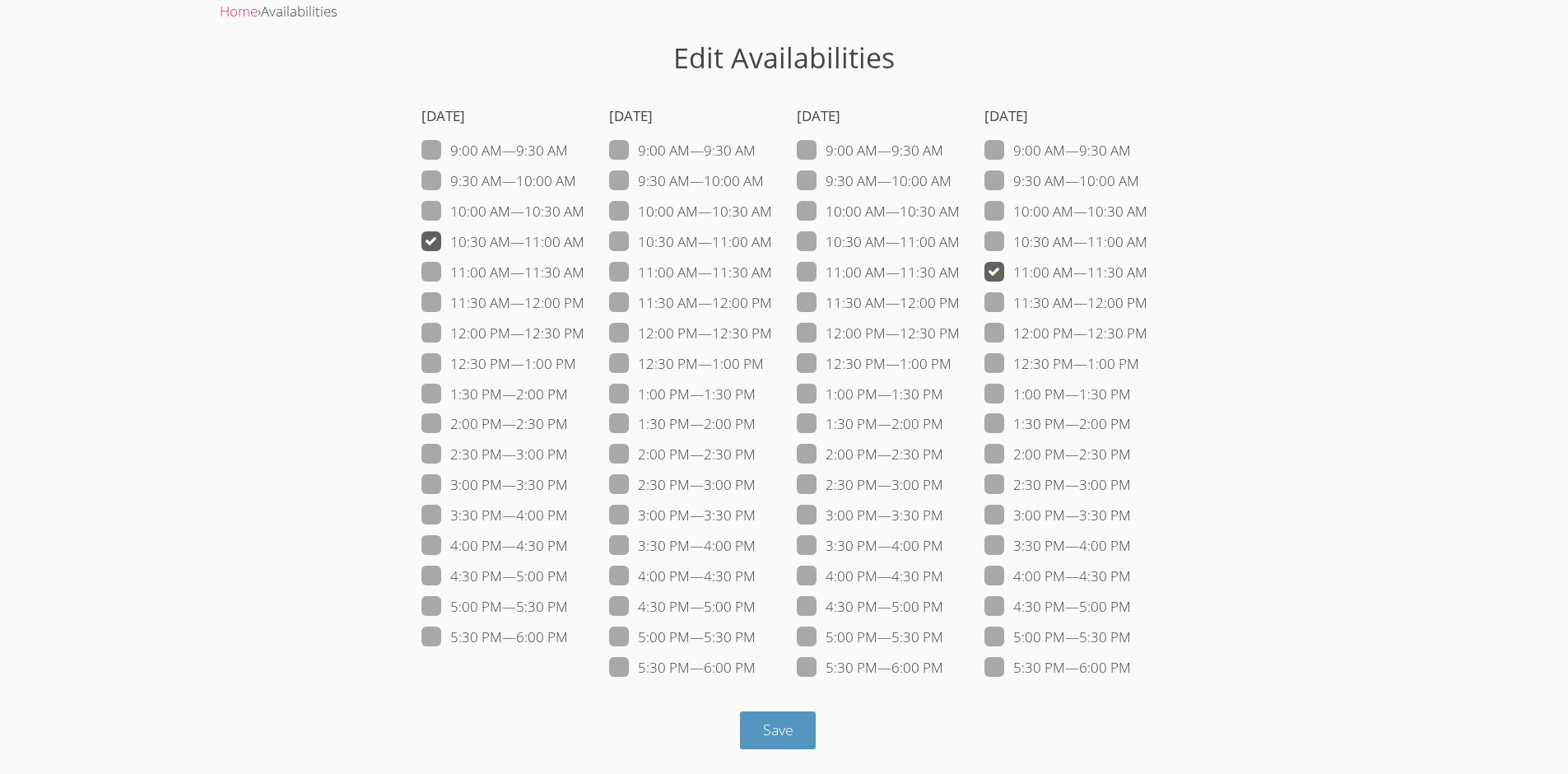
scroll to position [56, 0]
click at [780, 731] on span "Save" at bounding box center [779, 732] width 31 height 20
